Goal: Task Accomplishment & Management: Manage account settings

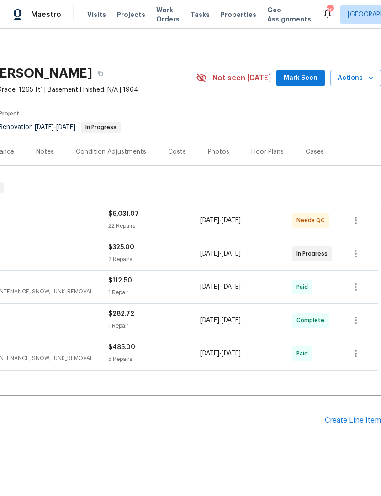
scroll to position [0, 135]
click at [306, 75] on span "Mark Seen" at bounding box center [301, 78] width 34 height 11
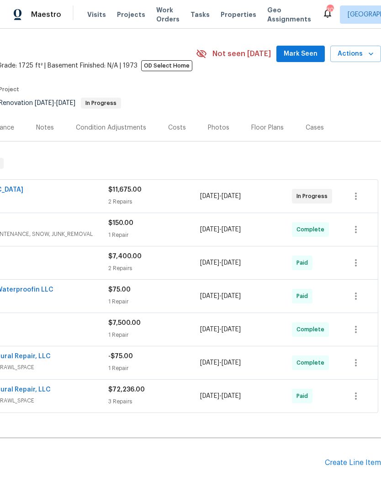
scroll to position [24, 135]
click at [294, 48] on button "Mark Seen" at bounding box center [300, 54] width 48 height 17
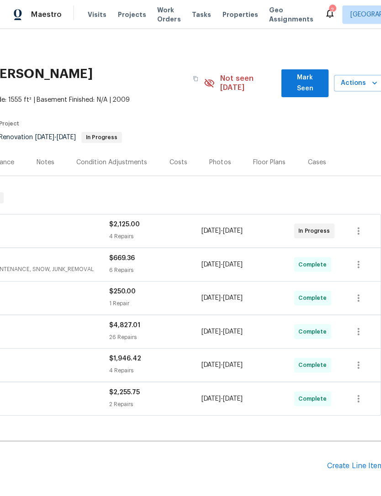
scroll to position [0, 135]
click at [304, 77] on span "Mark Seen" at bounding box center [302, 83] width 32 height 22
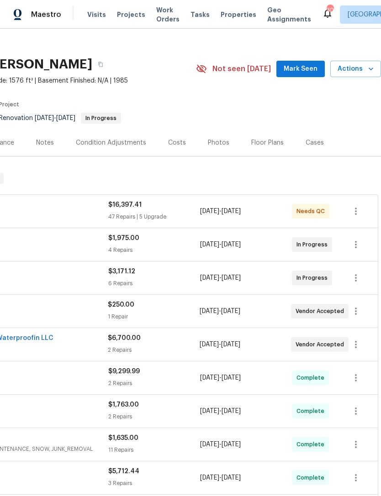
scroll to position [9, 135]
click at [301, 68] on span "Mark Seen" at bounding box center [301, 68] width 34 height 11
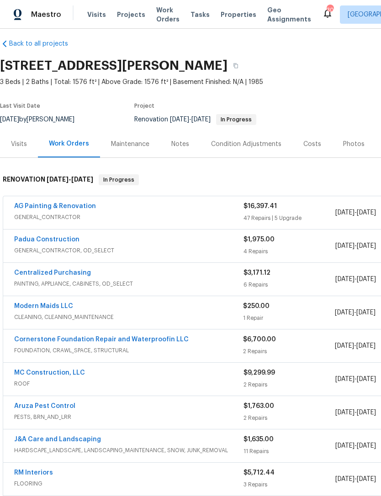
scroll to position [8, 0]
click at [55, 309] on link "Modern Maids LLC" at bounding box center [43, 306] width 59 height 6
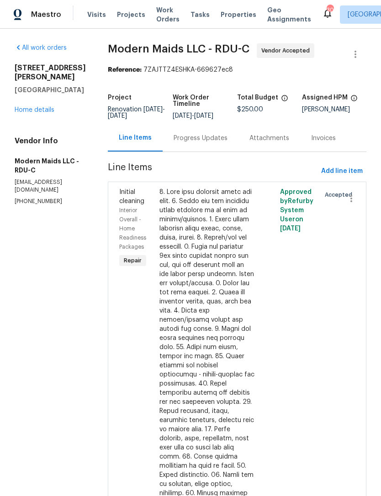
click at [200, 151] on div "Progress Updates" at bounding box center [201, 138] width 76 height 27
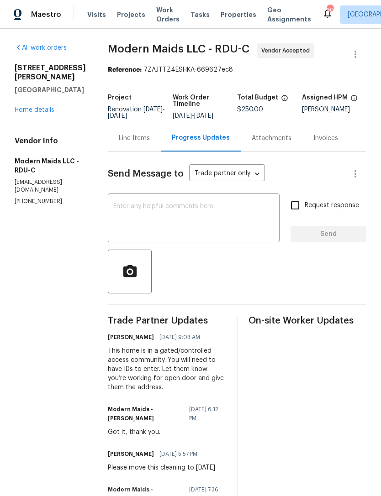
click at [36, 107] on link "Home details" at bounding box center [35, 110] width 40 height 6
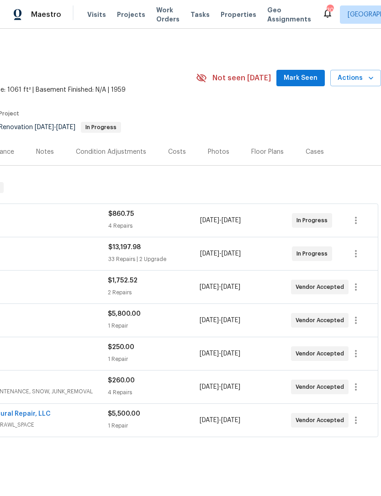
scroll to position [0, 135]
click at [308, 79] on span "Mark Seen" at bounding box center [301, 78] width 34 height 11
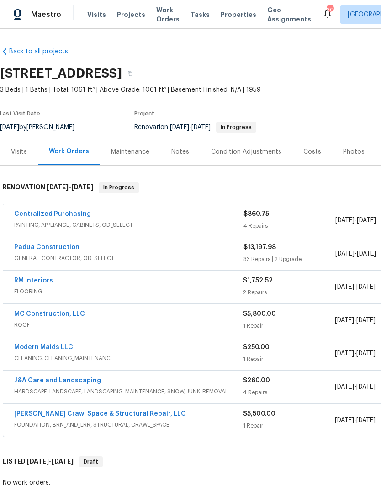
scroll to position [0, 0]
click at [304, 257] on div "33 Repairs | 2 Upgrade" at bounding box center [289, 259] width 92 height 9
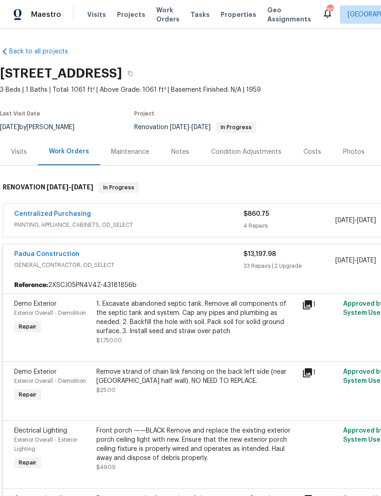
click at [229, 263] on span "GENERAL_CONTRACTOR, OD_SELECT" at bounding box center [128, 265] width 229 height 9
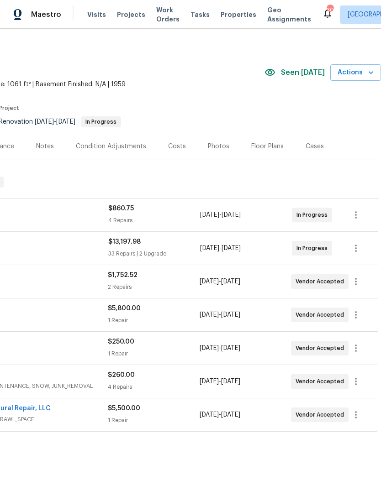
scroll to position [5, 135]
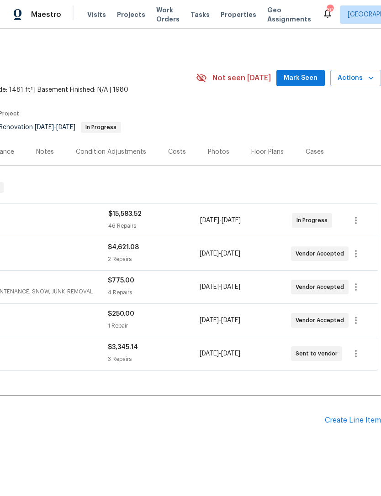
scroll to position [0, 135]
click at [307, 77] on span "Mark Seen" at bounding box center [301, 78] width 34 height 11
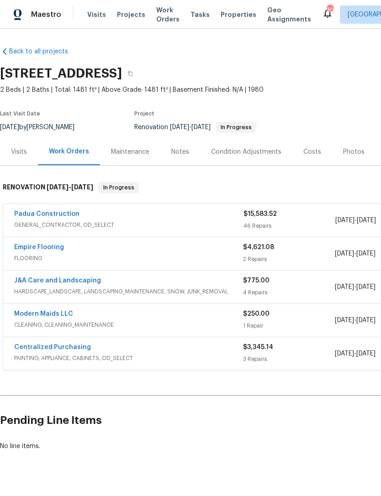
scroll to position [0, 0]
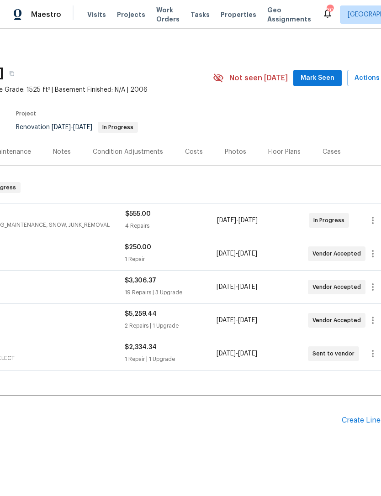
scroll to position [0, 122]
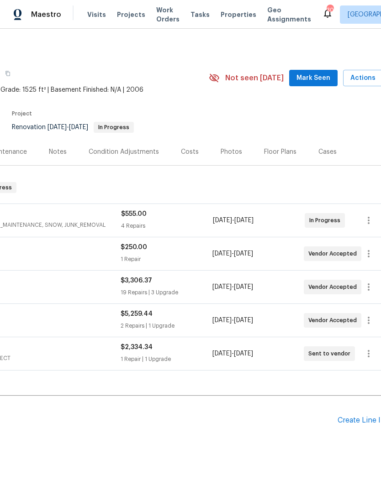
click at [311, 79] on span "Mark Seen" at bounding box center [313, 78] width 34 height 11
